Goal: Consume media (video, audio): Consume media (video, audio)

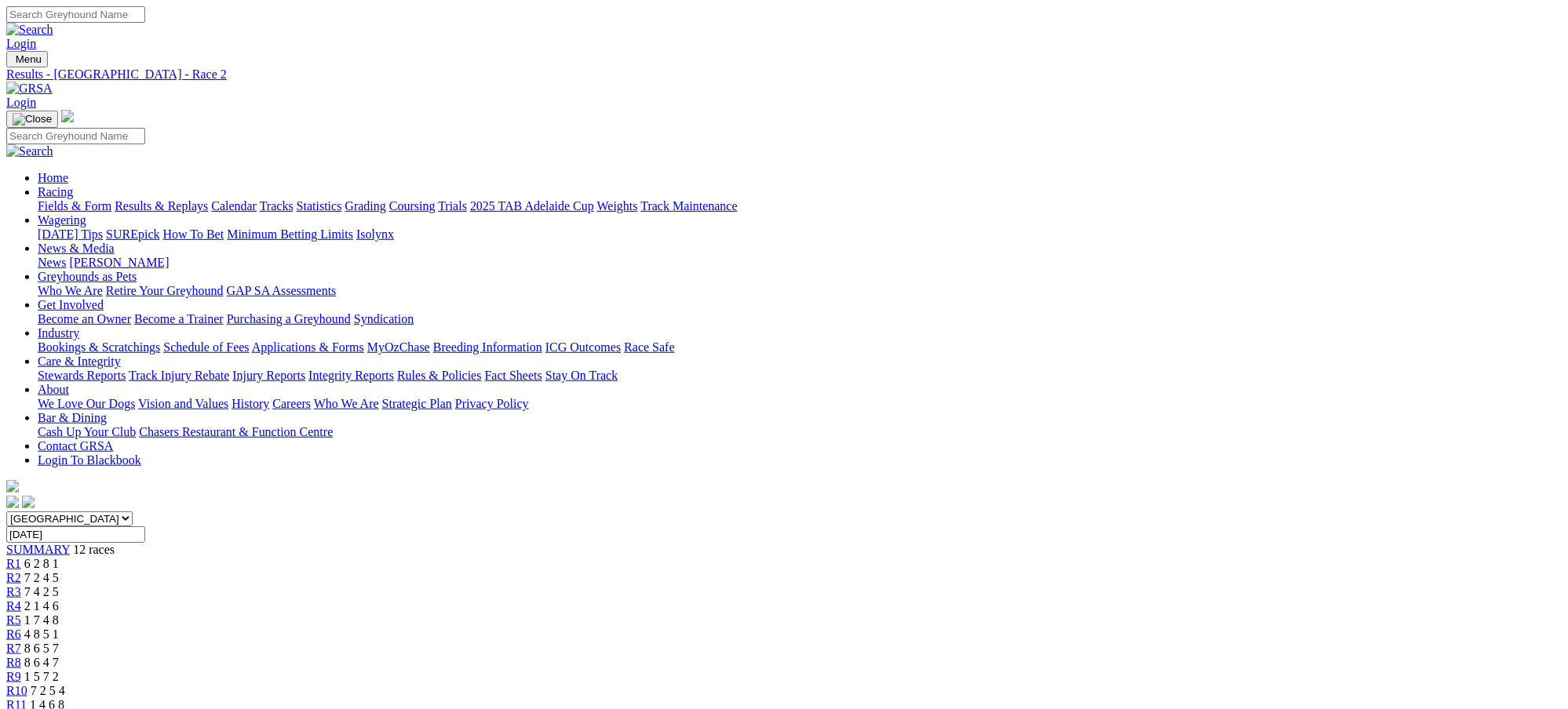
click at [208, 199] on link "Results & Replays" at bounding box center [162, 206] width 93 height 13
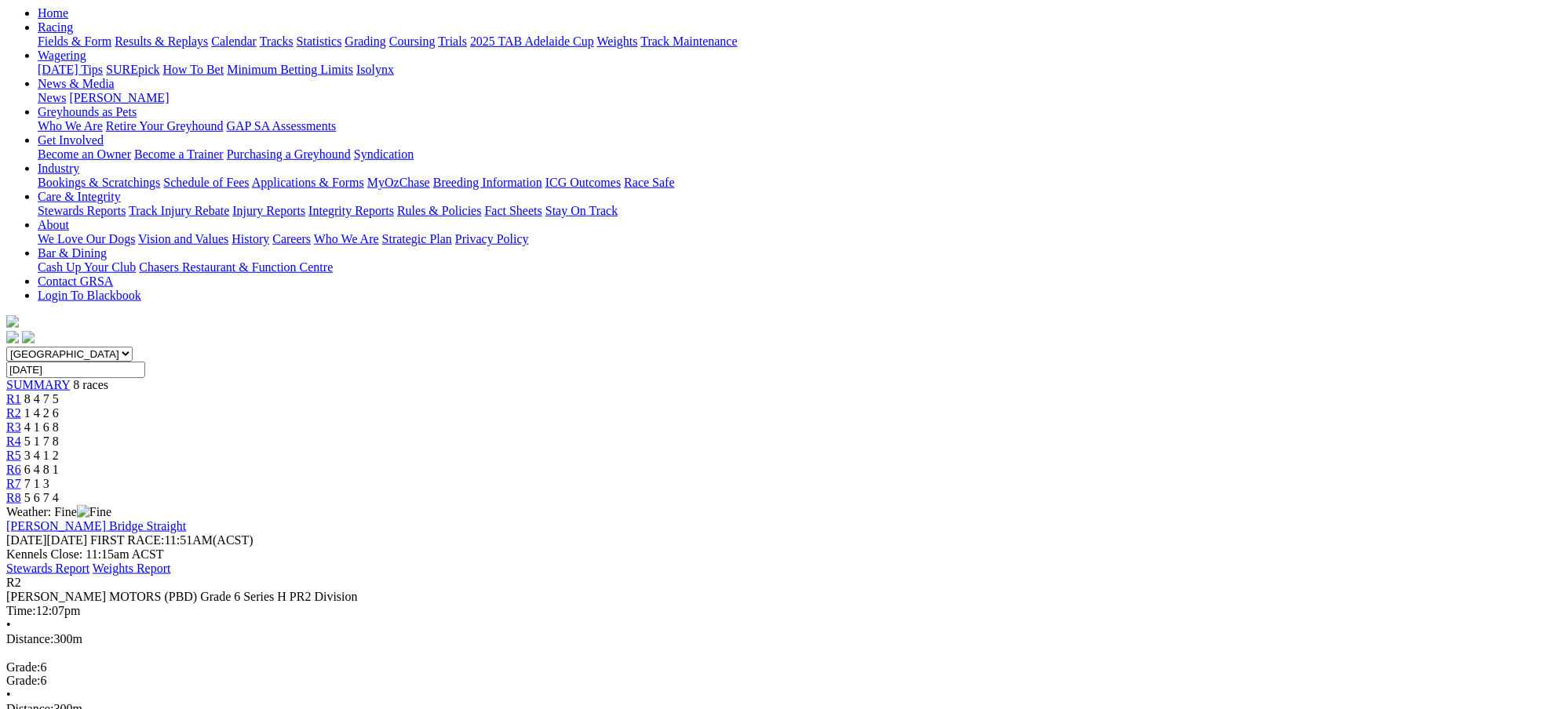
scroll to position [167, 0]
click at [951, 452] on iframe at bounding box center [792, 354] width 1584 height 709
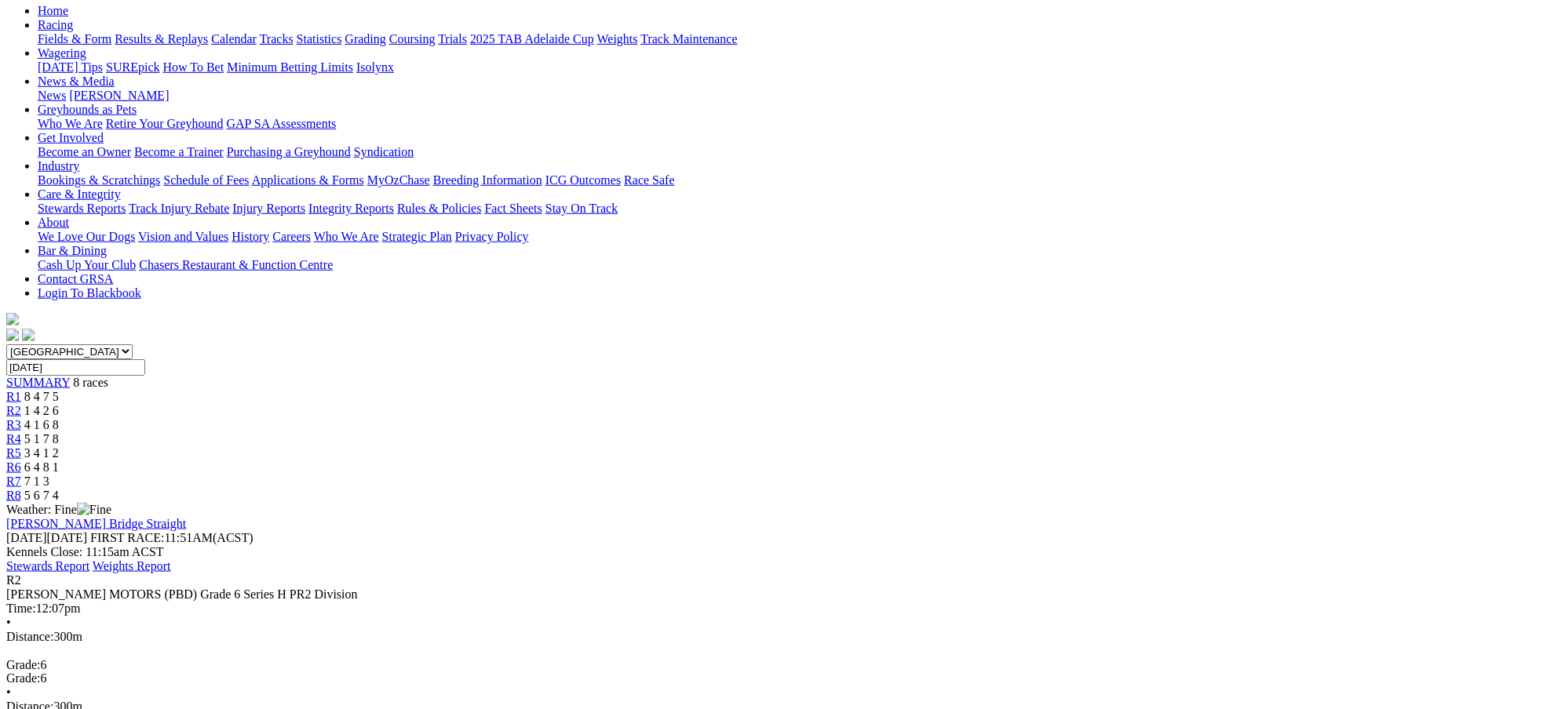
click at [59, 418] on span "4 1 6 8" at bounding box center [41, 425] width 34 height 13
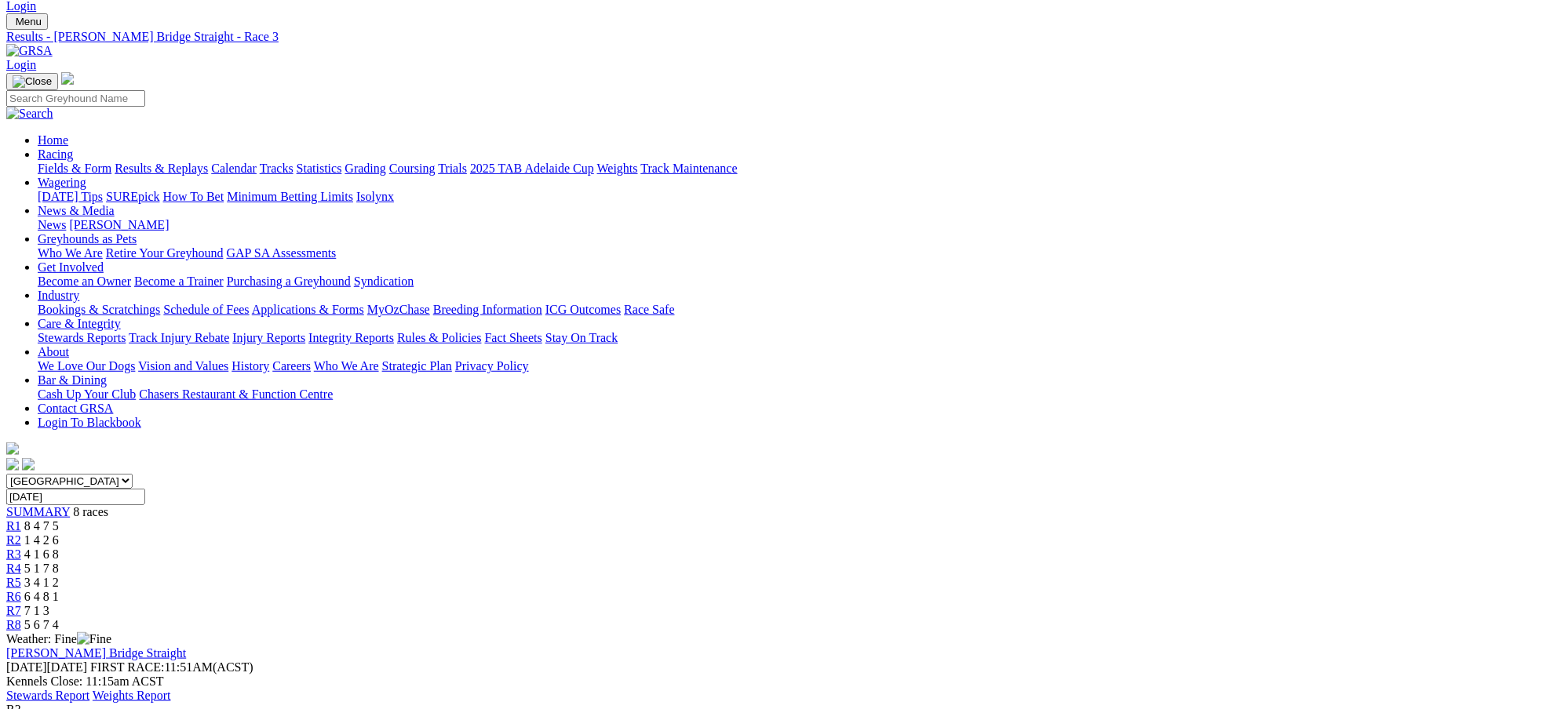
scroll to position [83, 0]
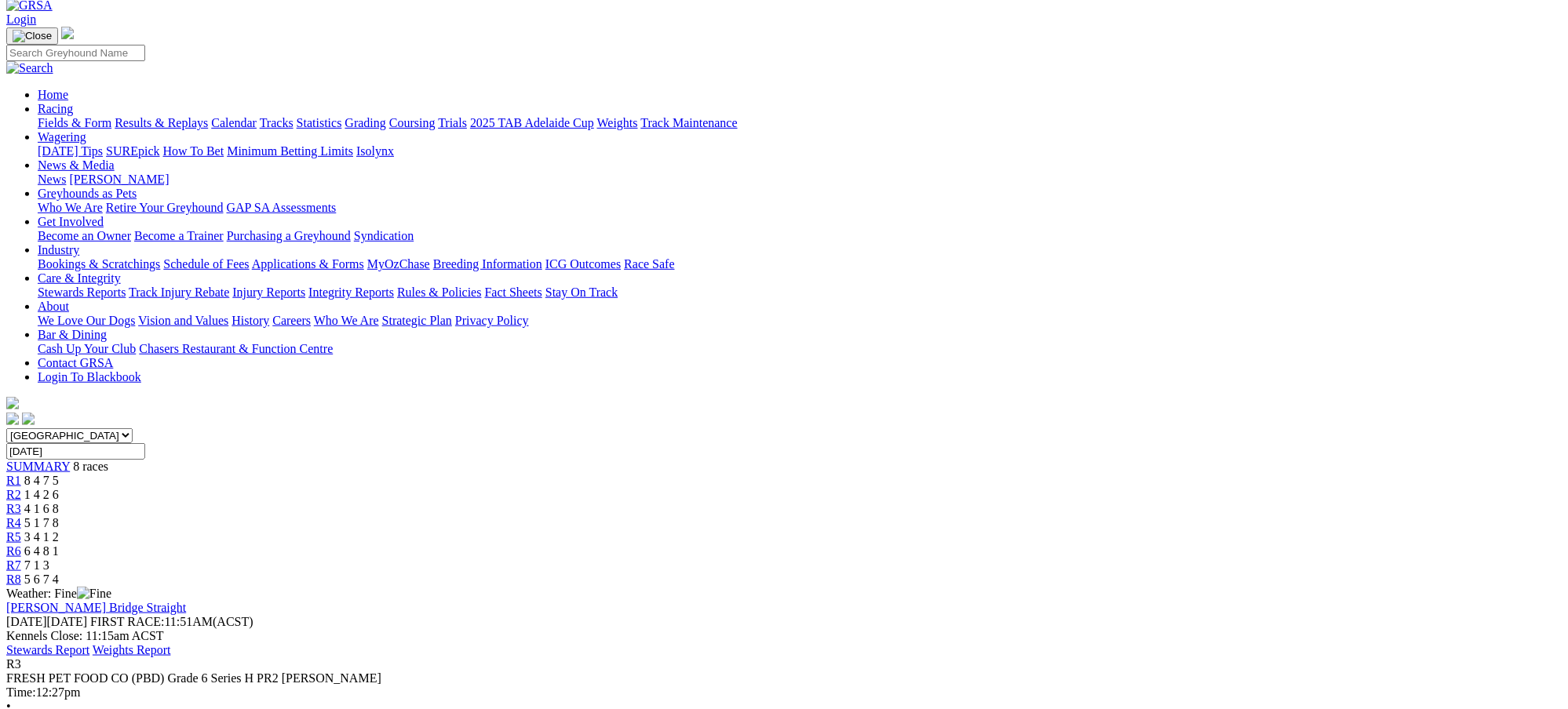
click at [955, 451] on iframe at bounding box center [792, 354] width 1584 height 709
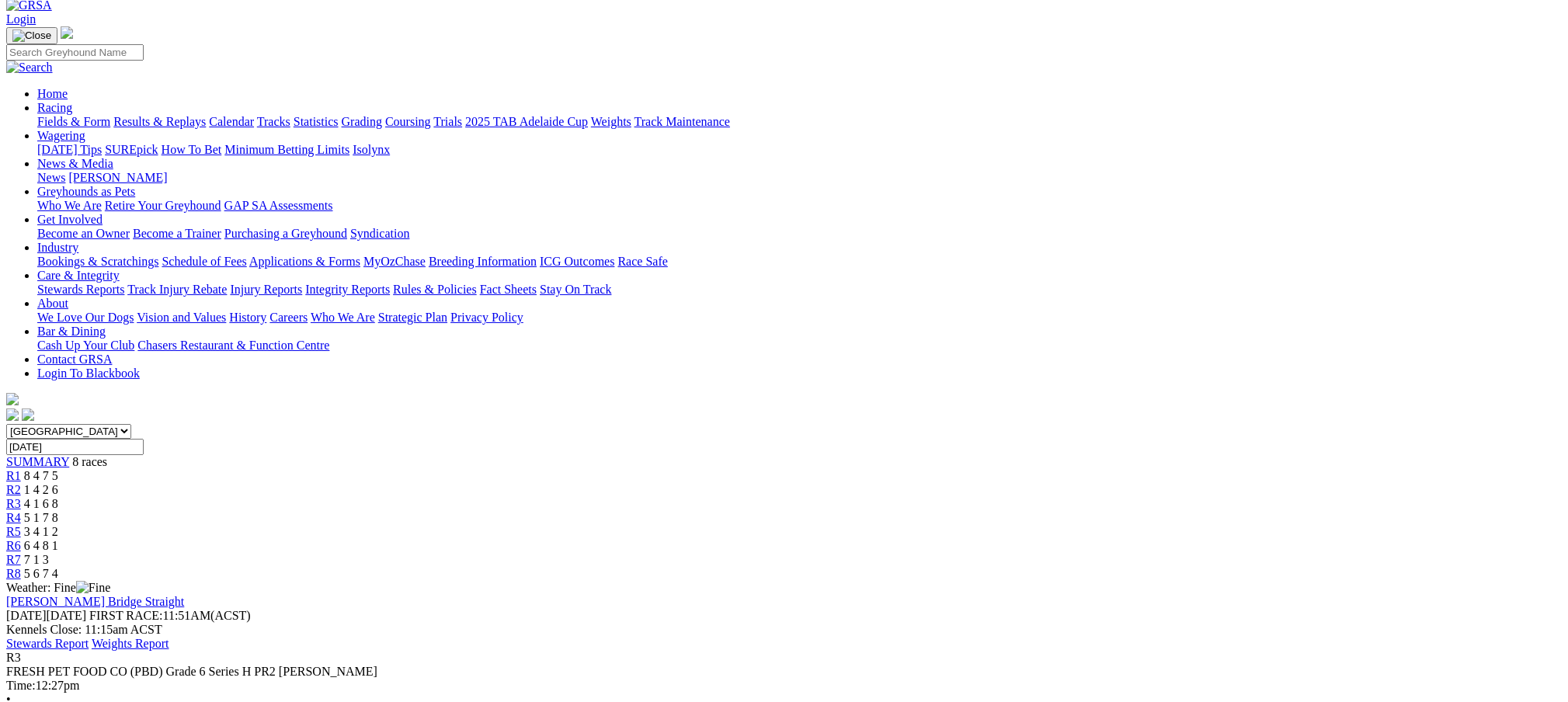
click at [59, 511] on span "5 1 7 8" at bounding box center [41, 517] width 34 height 13
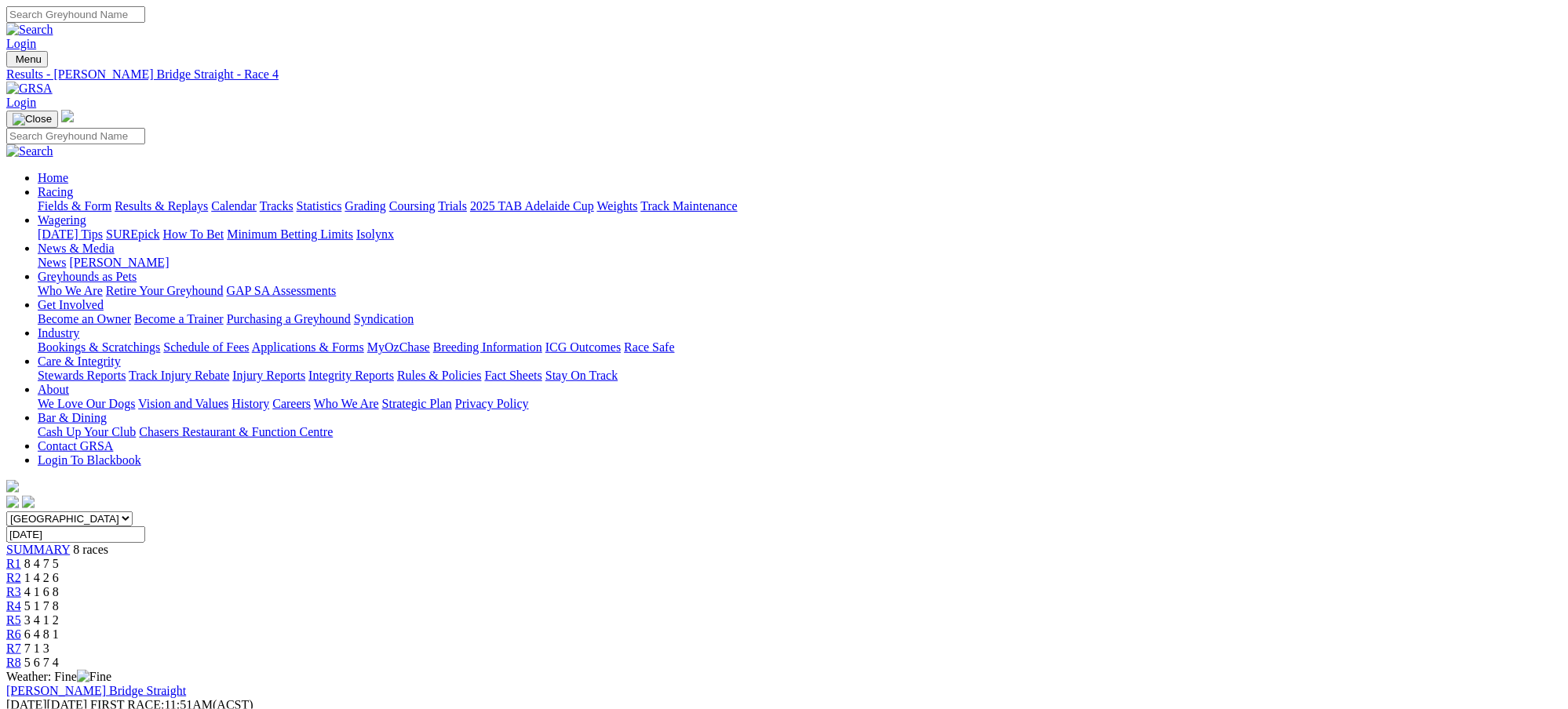
click at [956, 452] on iframe at bounding box center [792, 354] width 1584 height 709
click at [59, 655] on span "5 6 7 4" at bounding box center [41, 661] width 34 height 13
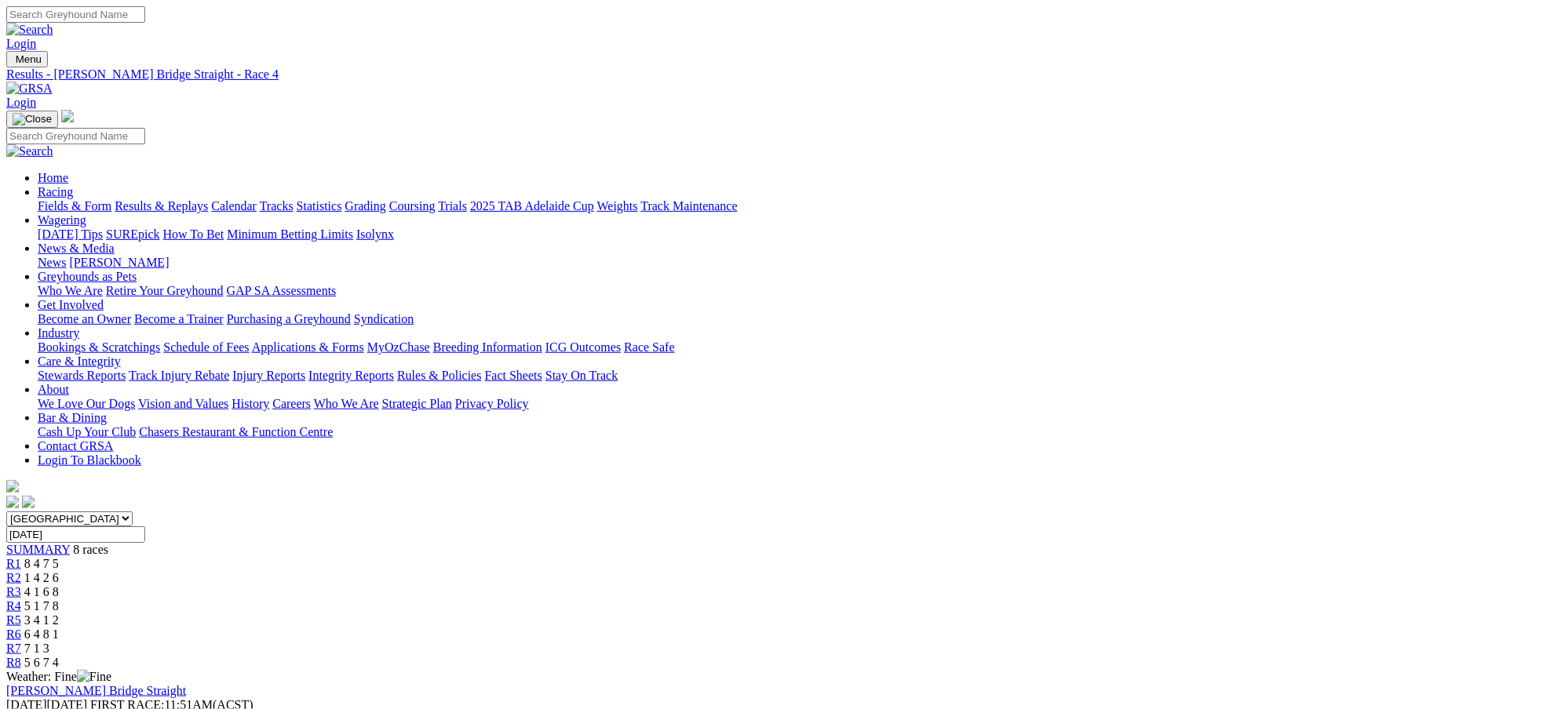
click at [59, 655] on span "5 6 7 4" at bounding box center [41, 661] width 34 height 13
click at [59, 613] on span "3 4 1 2" at bounding box center [41, 619] width 34 height 13
click at [59, 599] on span "5 1 7 8" at bounding box center [41, 605] width 34 height 13
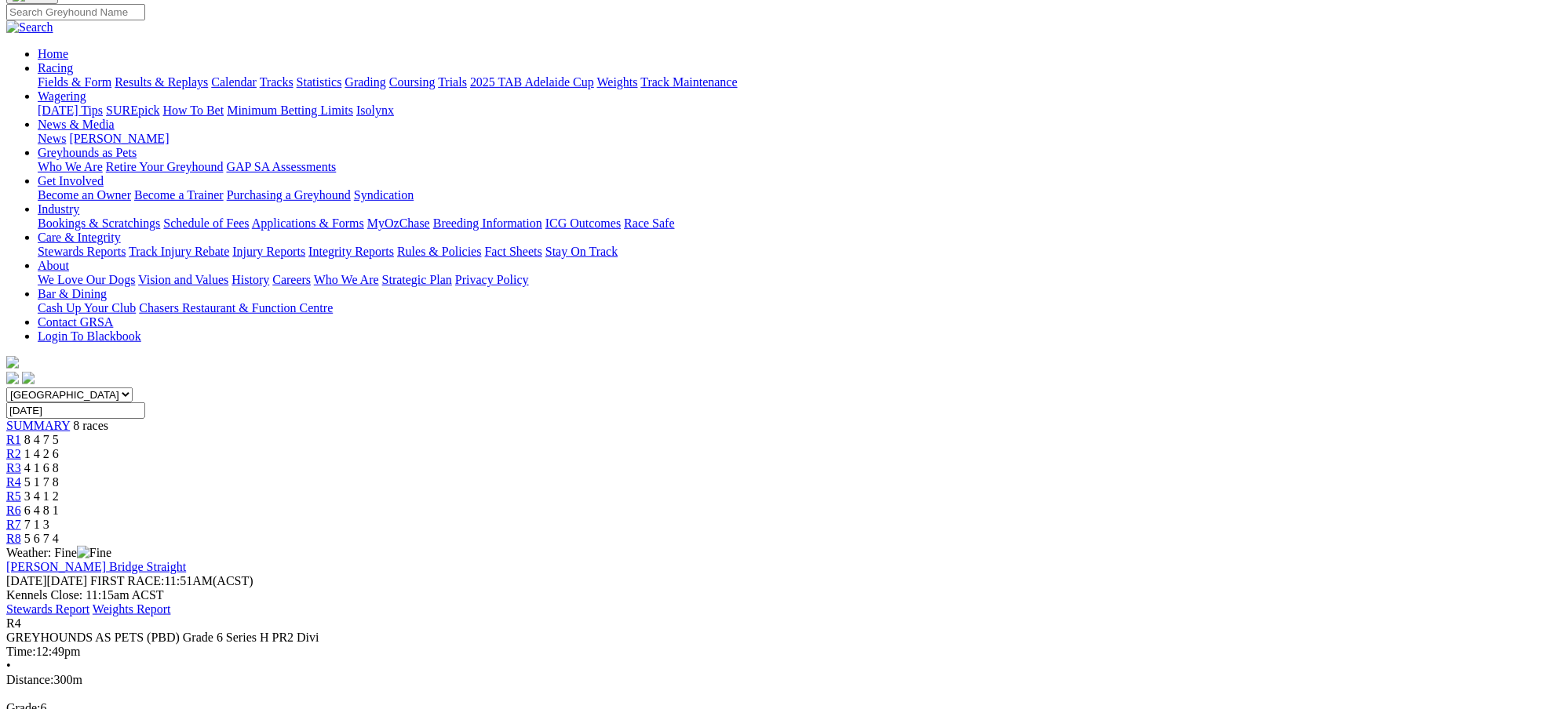
scroll to position [126, 0]
click at [59, 460] on span "4 1 6 8" at bounding box center [41, 466] width 34 height 13
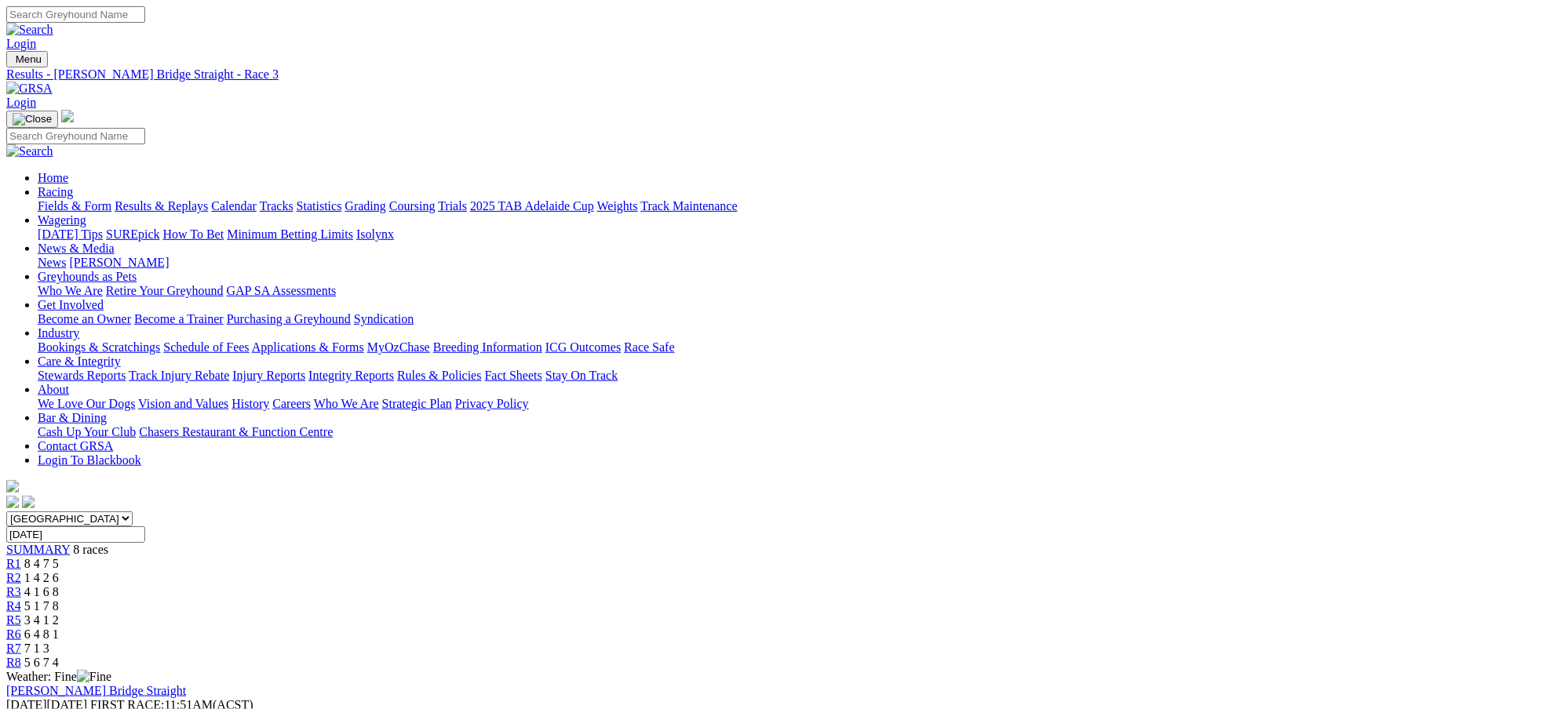
drag, startPoint x: 1139, startPoint y: 267, endPoint x: 1142, endPoint y: 277, distance: 10.4
drag, startPoint x: 1142, startPoint y: 277, endPoint x: 124, endPoint y: 225, distance: 1019.3
click at [59, 655] on span "5 6 7 4" at bounding box center [41, 661] width 34 height 13
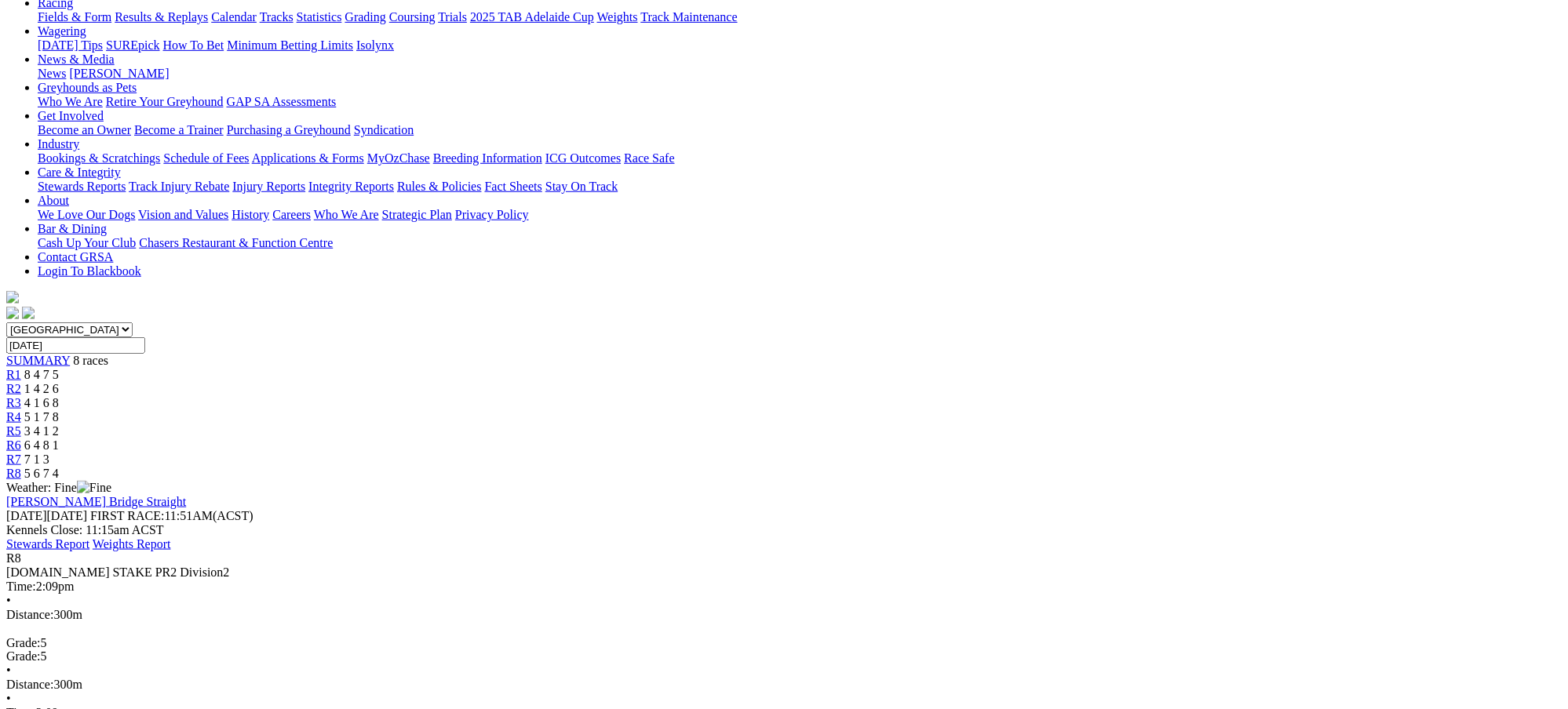
scroll to position [208, 0]
